Goal: Information Seeking & Learning: Learn about a topic

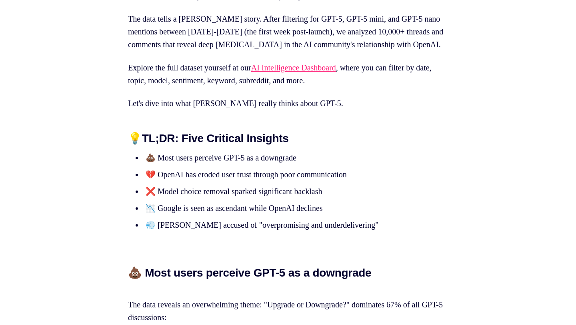
scroll to position [596, 0]
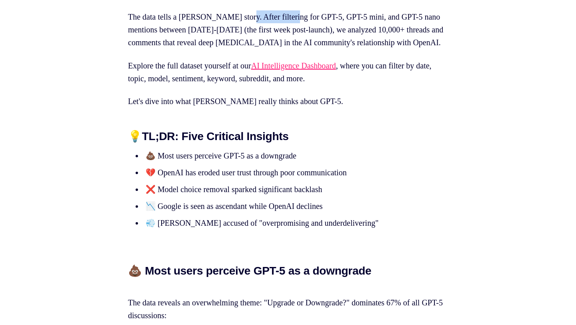
drag, startPoint x: 244, startPoint y: 30, endPoint x: 291, endPoint y: 34, distance: 47.9
click at [291, 34] on p "The data tells a [PERSON_NAME] story. After filtering for GPT-5, GPT-5 mini, an…" at bounding box center [288, 29] width 320 height 38
drag, startPoint x: 170, startPoint y: 40, endPoint x: 257, endPoint y: 39, distance: 86.9
click at [257, 40] on p "The data tells a [PERSON_NAME] story. After filtering for GPT-5, GPT-5 mini, an…" at bounding box center [288, 29] width 320 height 38
drag, startPoint x: 214, startPoint y: 56, endPoint x: 287, endPoint y: 58, distance: 73.3
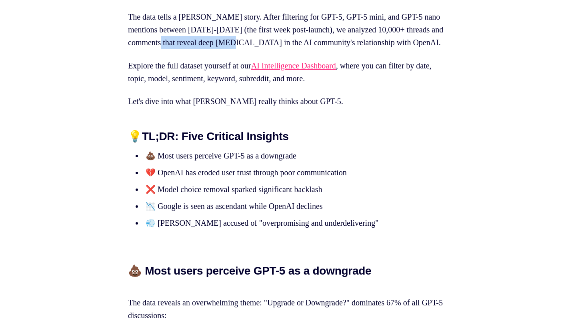
click at [285, 49] on p "The data tells a [PERSON_NAME] story. After filtering for GPT-5, GPT-5 mini, an…" at bounding box center [288, 29] width 320 height 38
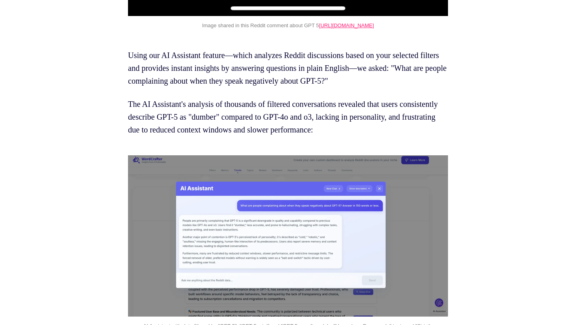
scroll to position [3201, 0]
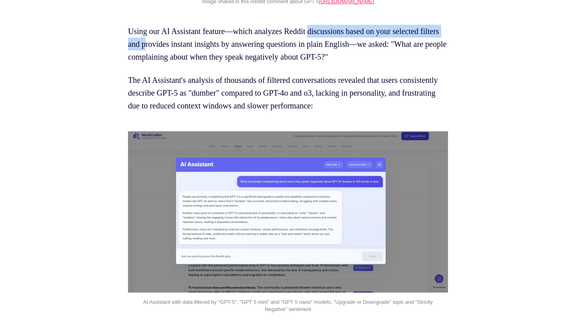
drag, startPoint x: 169, startPoint y: 83, endPoint x: 323, endPoint y: 82, distance: 153.3
click at [323, 63] on p "Using our AI Assistant feature—which analyzes Reddit discussions based on your …" at bounding box center [288, 44] width 320 height 38
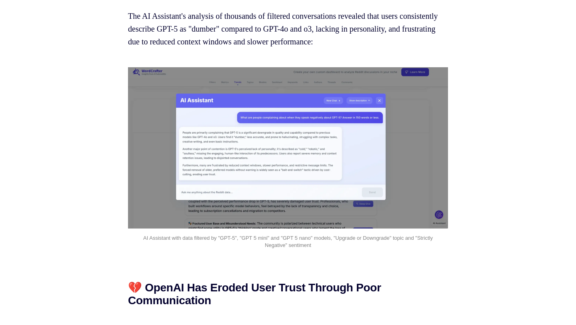
scroll to position [3266, 0]
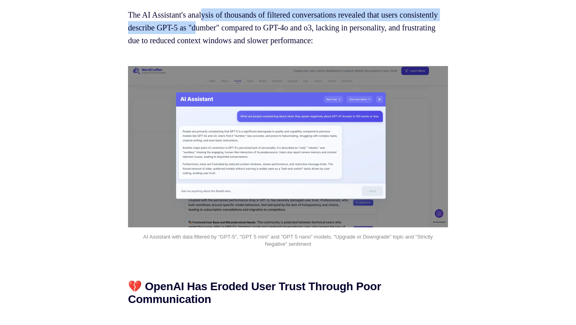
drag, startPoint x: 209, startPoint y: 64, endPoint x: 247, endPoint y: 68, distance: 39.0
click at [247, 47] on p "The AI Assistant's analysis of thousands of filtered conversations revealed tha…" at bounding box center [288, 27] width 320 height 38
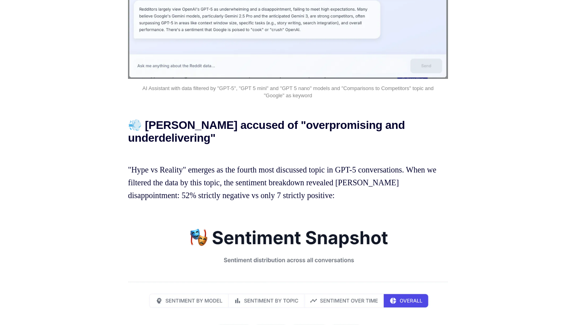
scroll to position [7431, 0]
